Goal: Information Seeking & Learning: Learn about a topic

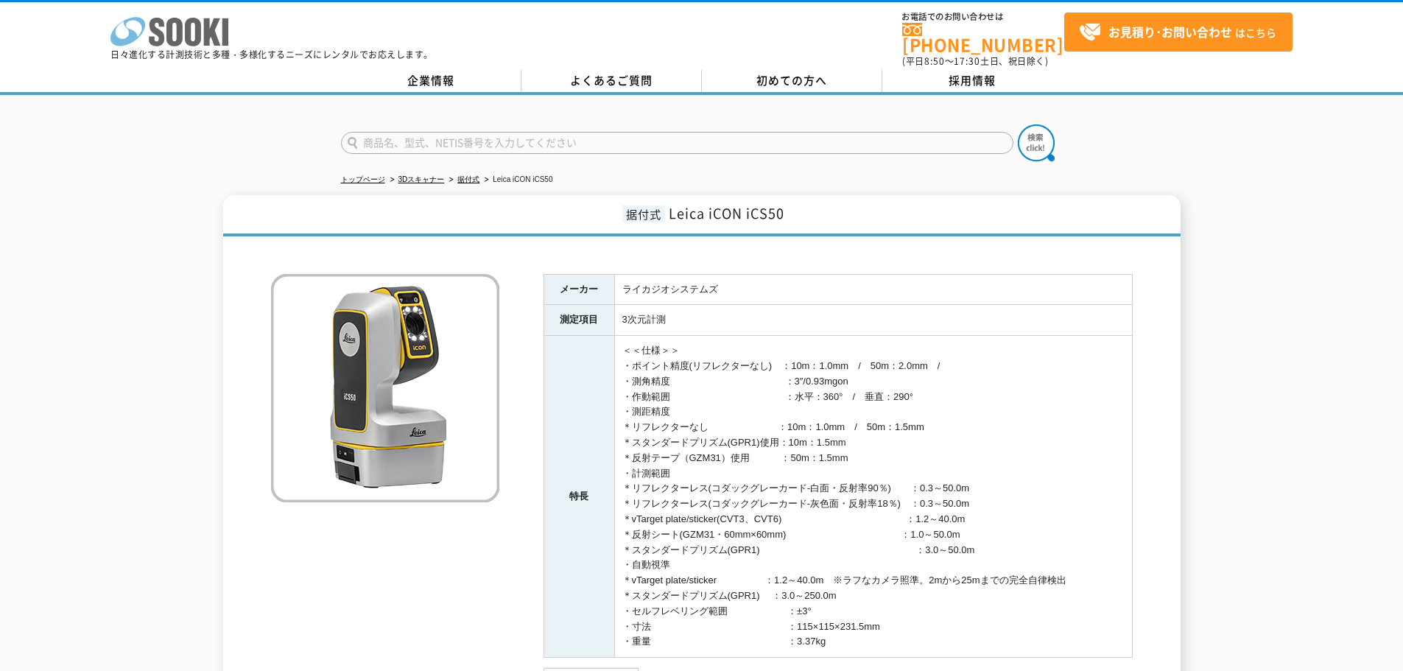
click at [193, 23] on icon "株式会社 ソーキ" at bounding box center [169, 31] width 118 height 29
